Goal: Task Accomplishment & Management: Manage account settings

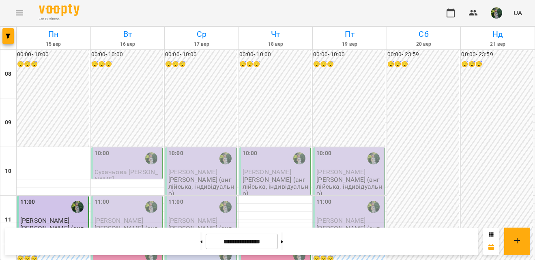
scroll to position [428, 0]
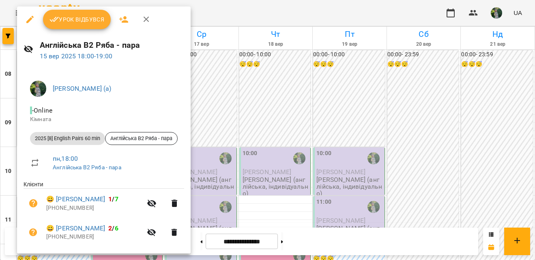
click at [74, 18] on span "Урок відбувся" at bounding box center [76, 20] width 55 height 10
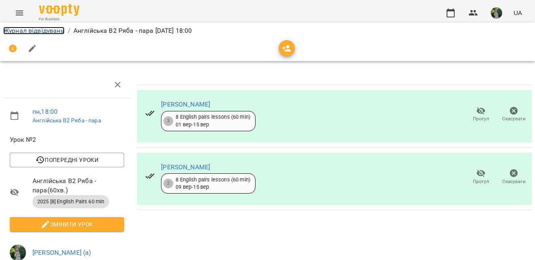
click at [34, 30] on link "Журнал відвідувань" at bounding box center [33, 31] width 61 height 8
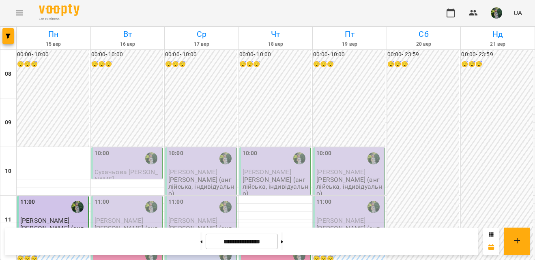
scroll to position [479, 0]
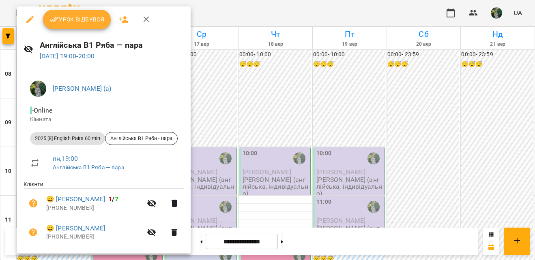
click at [92, 25] on button "Урок відбувся" at bounding box center [77, 19] width 68 height 19
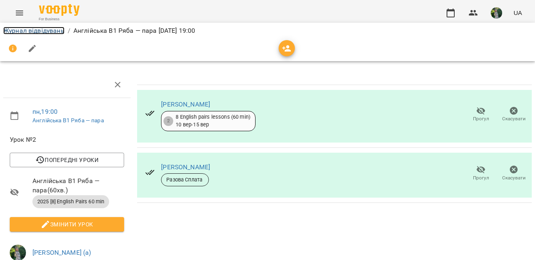
click at [41, 30] on link "Журнал відвідувань" at bounding box center [33, 31] width 61 height 8
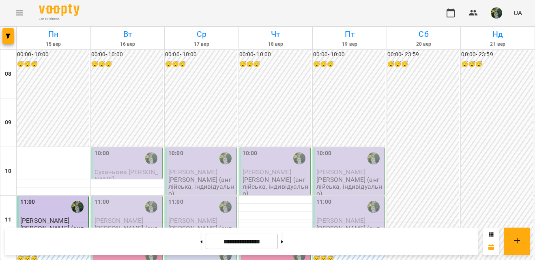
scroll to position [556, 0]
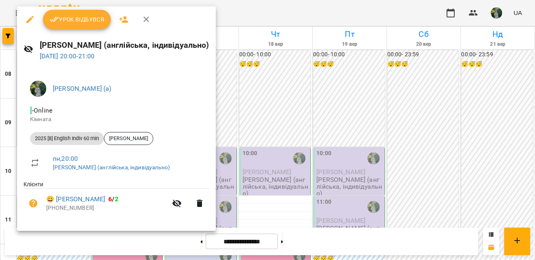
click at [96, 23] on span "Урок відбувся" at bounding box center [76, 20] width 55 height 10
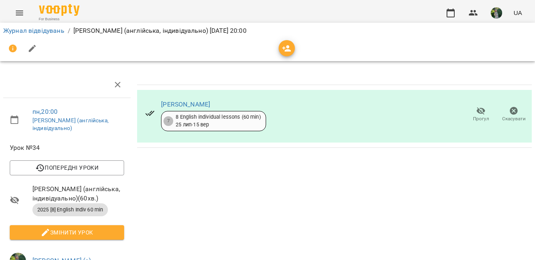
click at [45, 39] on div at bounding box center [267, 48] width 528 height 19
click at [47, 28] on link "Журнал відвідувань" at bounding box center [33, 31] width 61 height 8
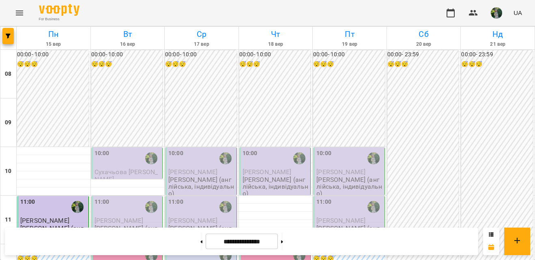
scroll to position [516, 0]
click at [494, 19] on button "button" at bounding box center [496, 12] width 21 height 21
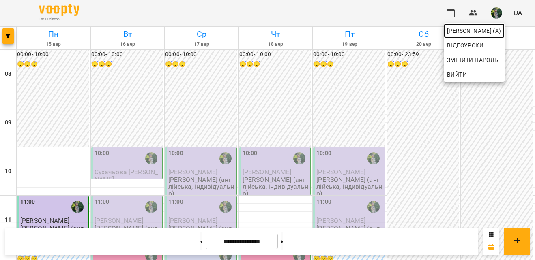
click at [488, 34] on span "[PERSON_NAME] (а)" at bounding box center [474, 31] width 54 height 10
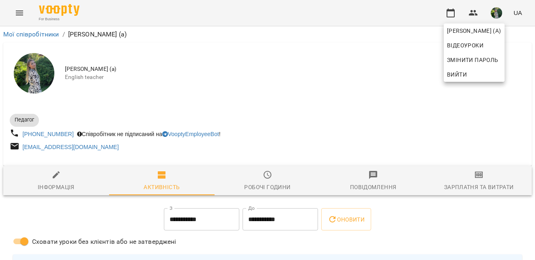
click at [478, 182] on div at bounding box center [267, 130] width 535 height 260
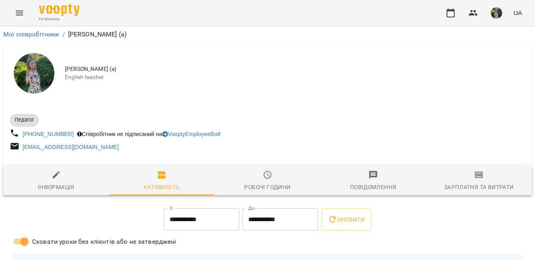
click at [479, 177] on icon "button" at bounding box center [479, 174] width 6 height 3
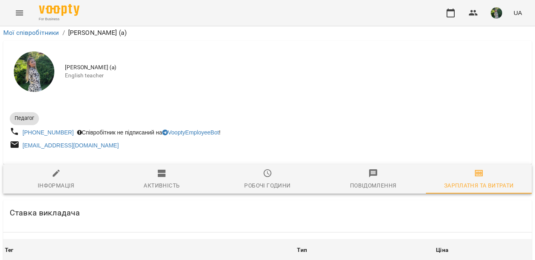
scroll to position [896, 0]
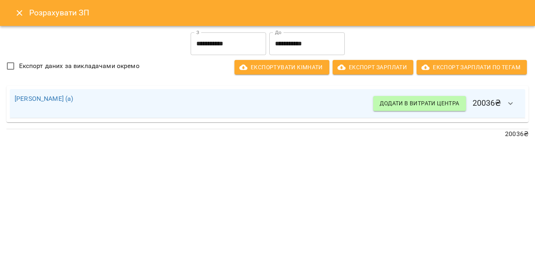
click at [13, 14] on button "Close" at bounding box center [19, 12] width 19 height 19
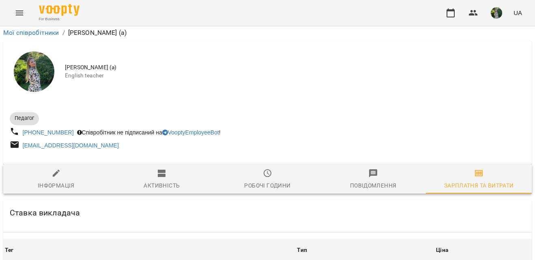
scroll to position [0, 0]
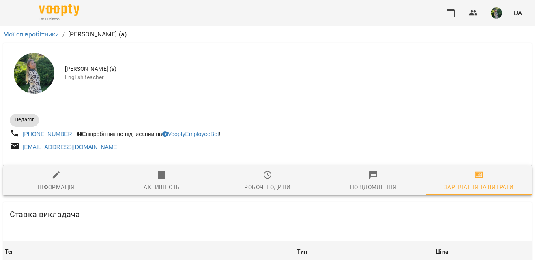
click at [21, 14] on icon "Menu" at bounding box center [20, 13] width 10 height 10
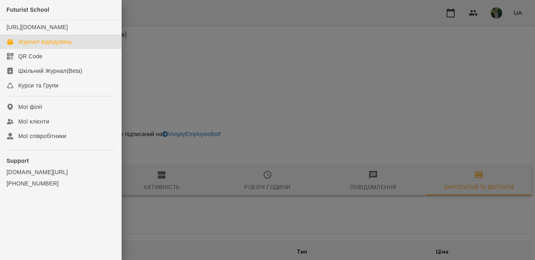
click at [33, 46] on div "Журнал відвідувань" at bounding box center [45, 42] width 54 height 8
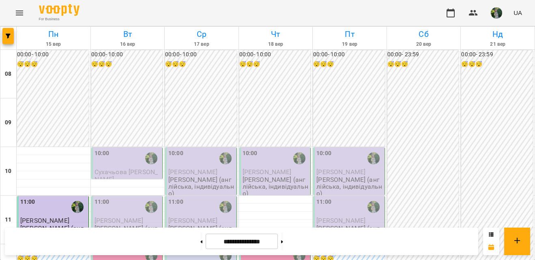
scroll to position [62, 0]
